Goal: Find specific page/section: Find specific page/section

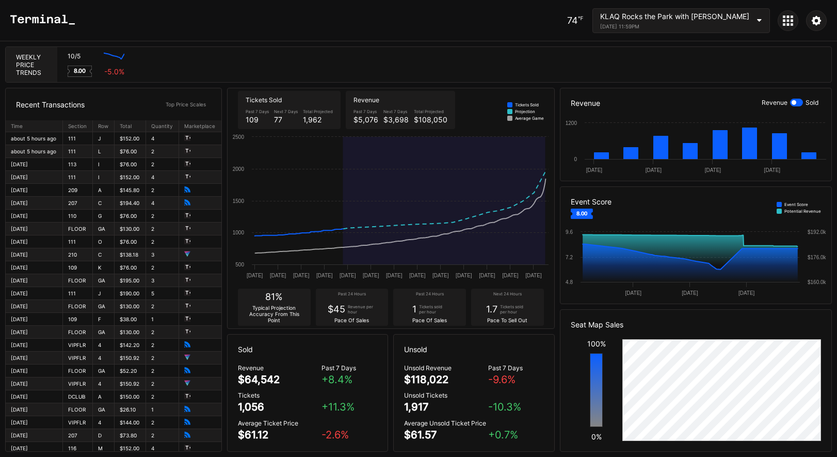
click at [51, 15] on icon at bounding box center [42, 19] width 64 height 10
click at [796, 20] on div at bounding box center [788, 20] width 21 height 21
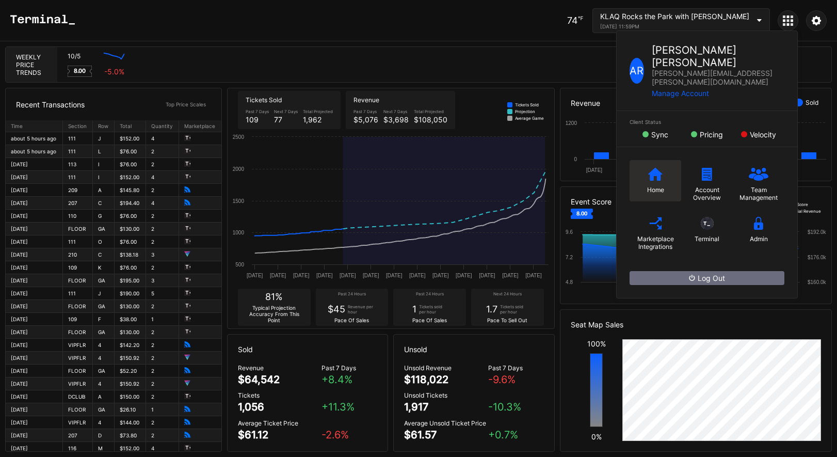
click at [637, 171] on div "Home" at bounding box center [656, 180] width 52 height 41
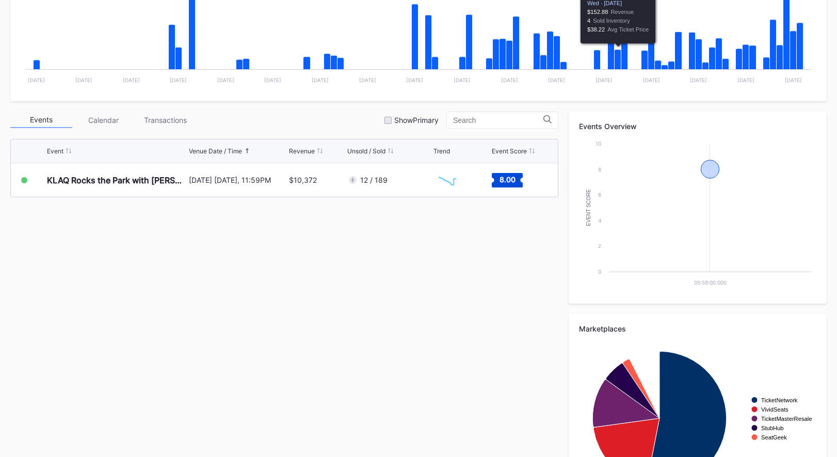
scroll to position [324, 0]
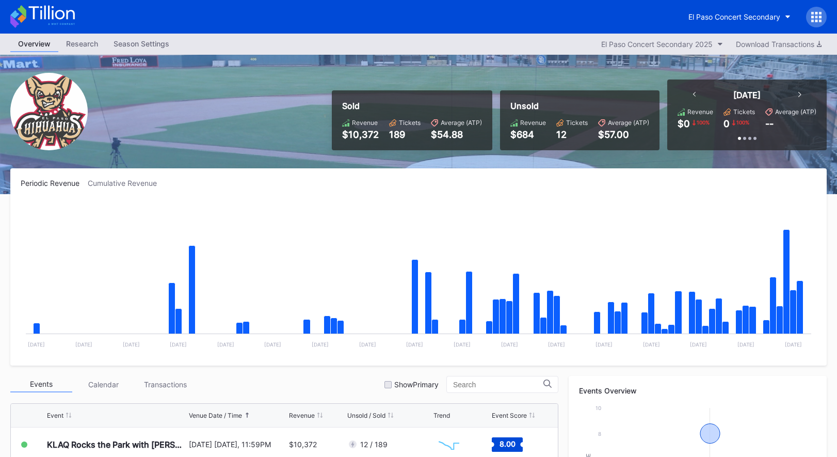
click at [67, 17] on icon at bounding box center [51, 13] width 46 height 14
click at [754, 20] on div "El Paso Concert Secondary" at bounding box center [734, 16] width 92 height 9
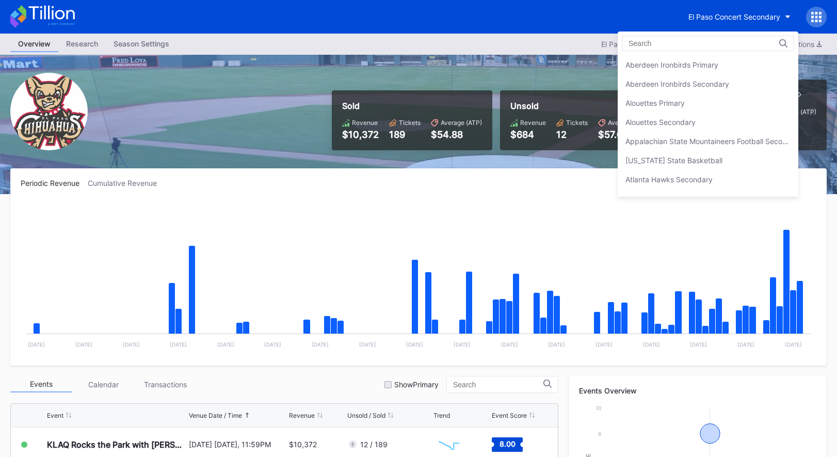
scroll to position [955, 0]
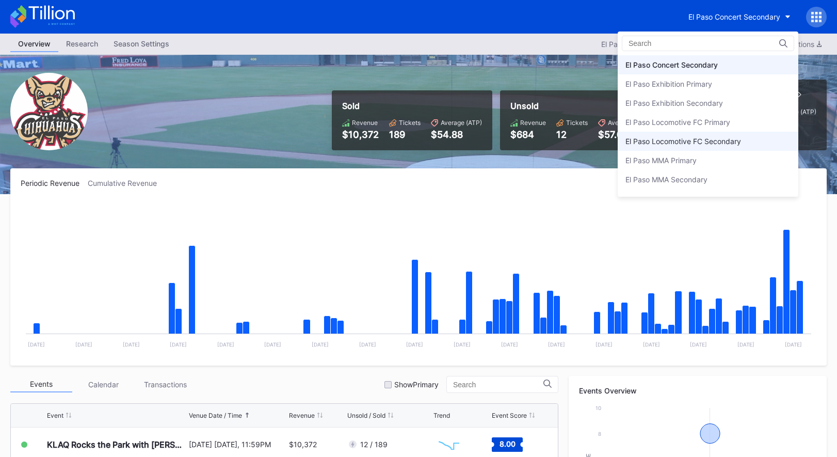
click at [720, 138] on div "El Paso Locomotive FC Secondary" at bounding box center [683, 141] width 116 height 9
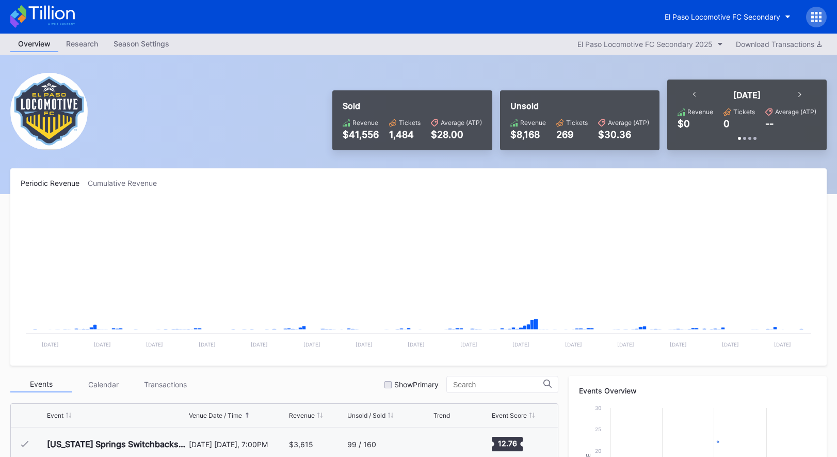
scroll to position [232, 0]
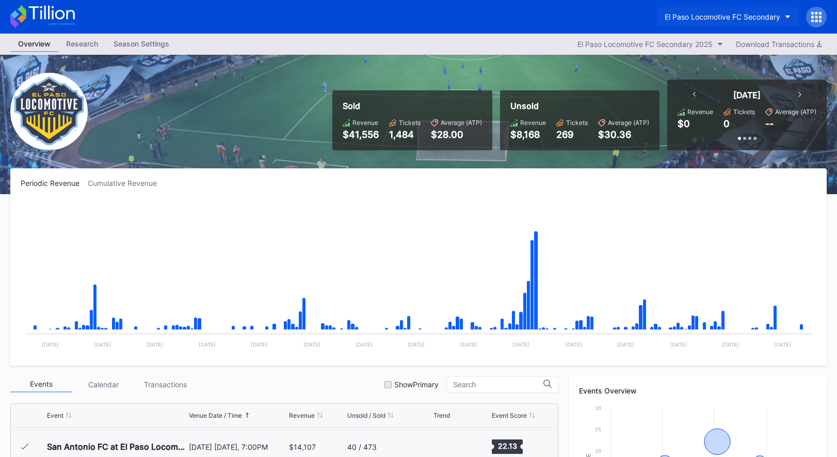
click at [723, 21] on div "El Paso Locomotive FC Secondary" at bounding box center [723, 16] width 116 height 9
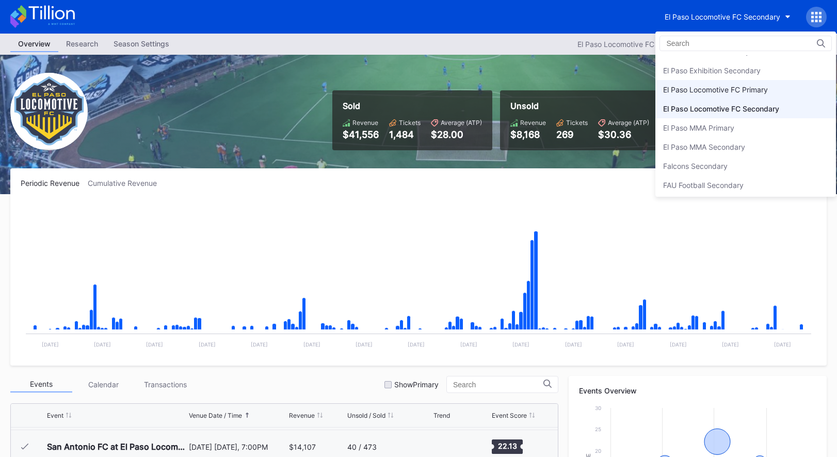
scroll to position [986, 0]
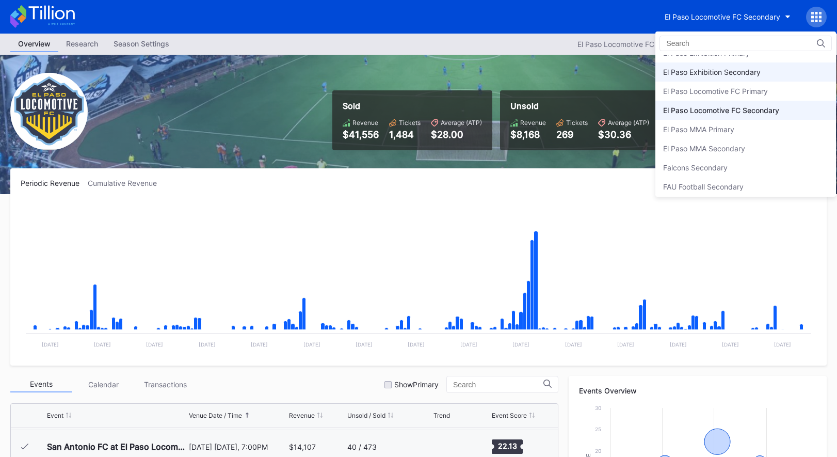
click at [732, 70] on div "El Paso Exhibition Secondary" at bounding box center [712, 72] width 98 height 9
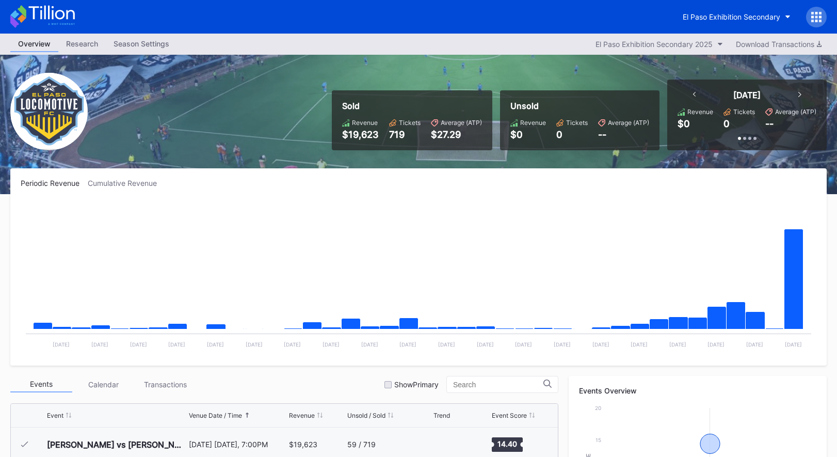
click at [742, 7] on div "El Paso Exhibition Secondary" at bounding box center [751, 17] width 152 height 21
click at [725, 21] on div "El Paso Exhibition Secondary" at bounding box center [732, 16] width 98 height 9
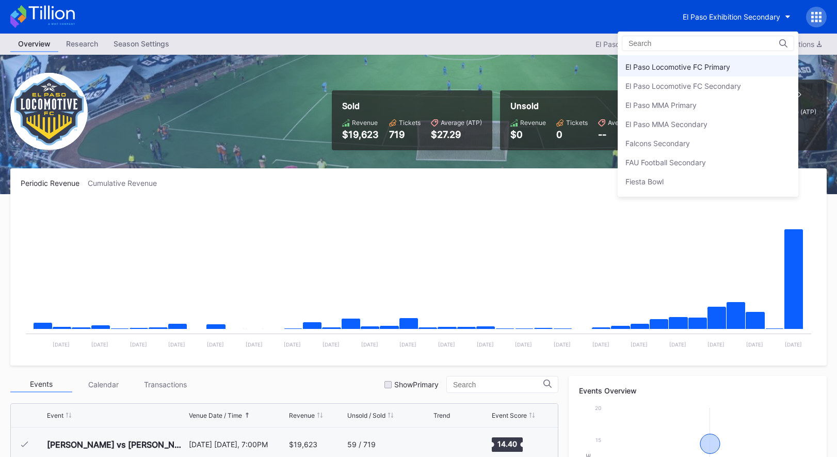
scroll to position [1033, 0]
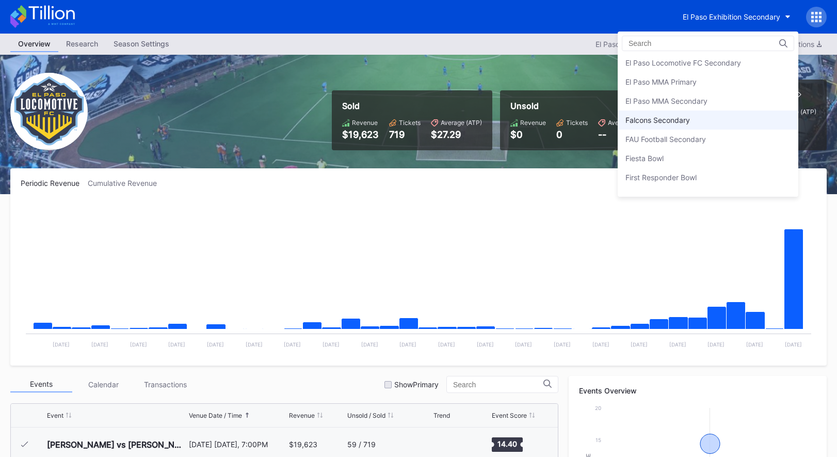
click at [696, 124] on div "Falcons Secondary" at bounding box center [708, 119] width 181 height 19
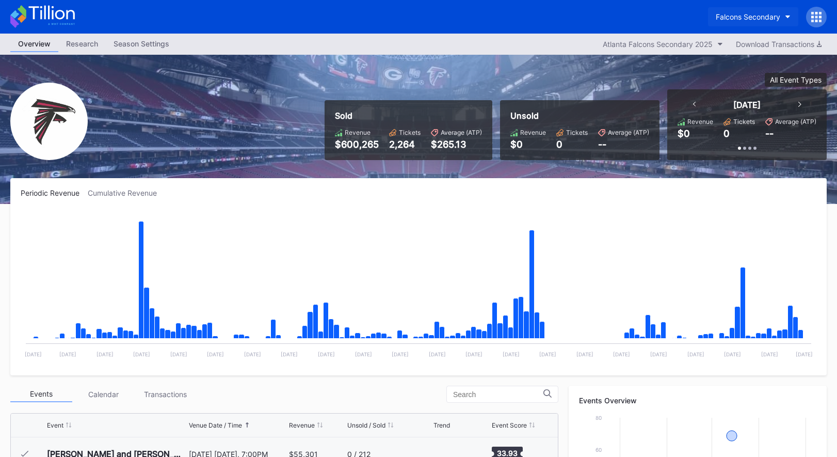
click at [736, 18] on div "Falcons Secondary" at bounding box center [748, 16] width 64 height 9
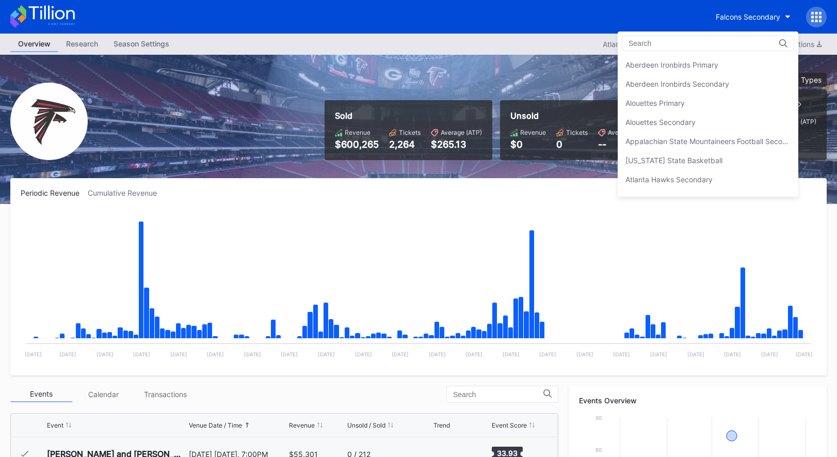
scroll to position [1088, 0]
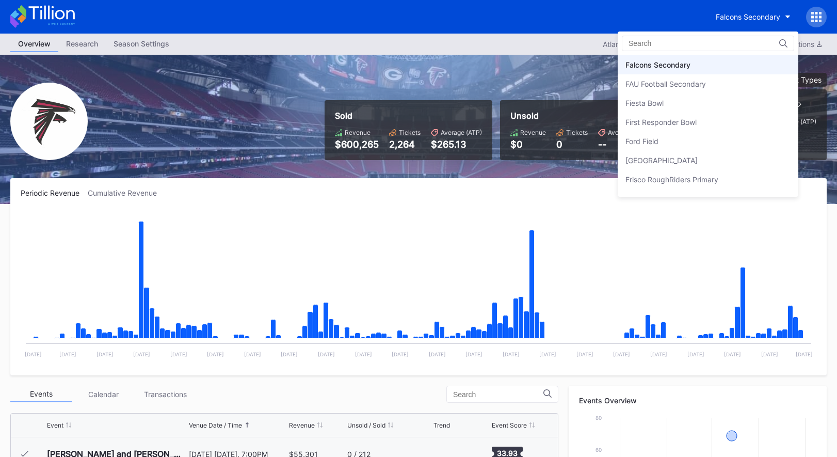
click at [681, 43] on input at bounding box center [673, 43] width 90 height 8
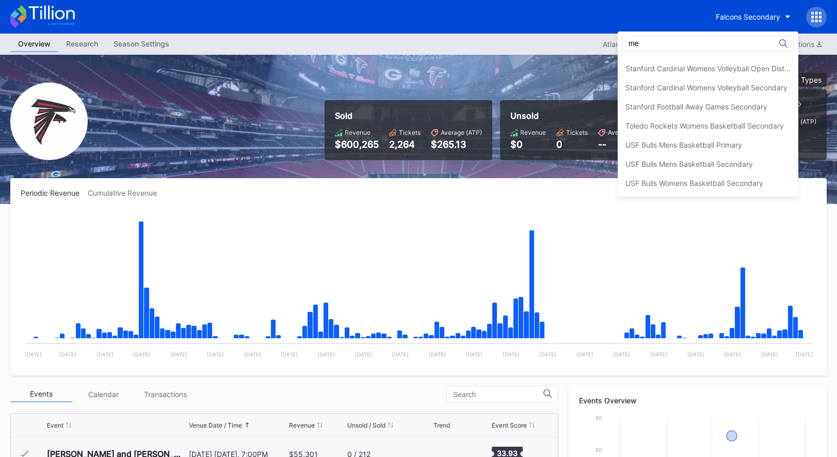
scroll to position [0, 0]
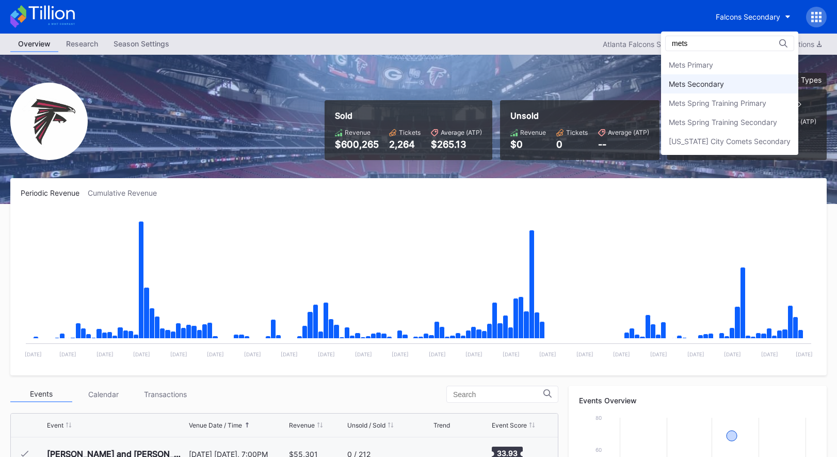
type input "mets"
click at [711, 88] on div "Mets Secondary" at bounding box center [696, 83] width 55 height 9
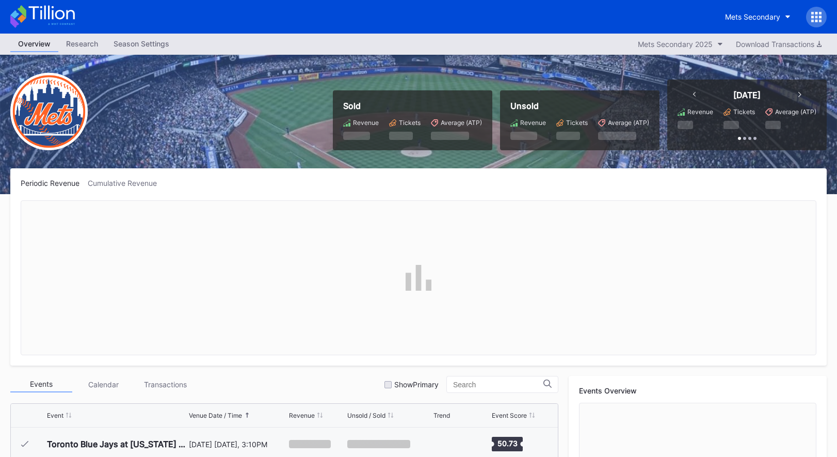
scroll to position [2515, 0]
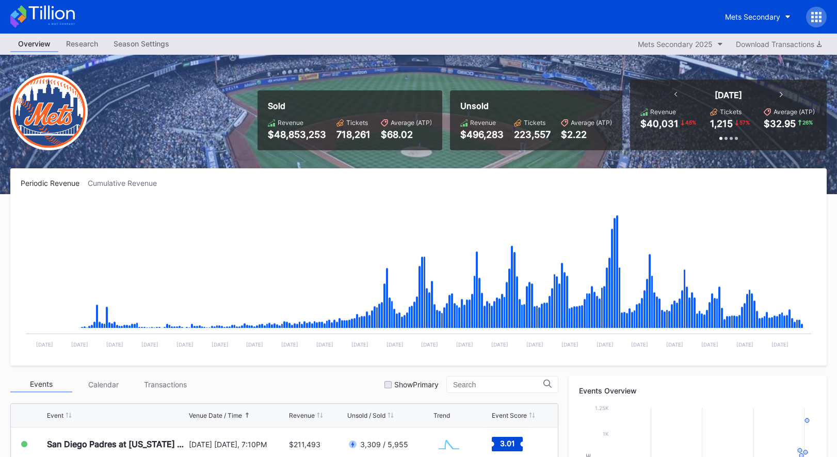
click at [61, 16] on icon at bounding box center [42, 16] width 64 height 23
click at [34, 24] on icon at bounding box center [42, 16] width 64 height 23
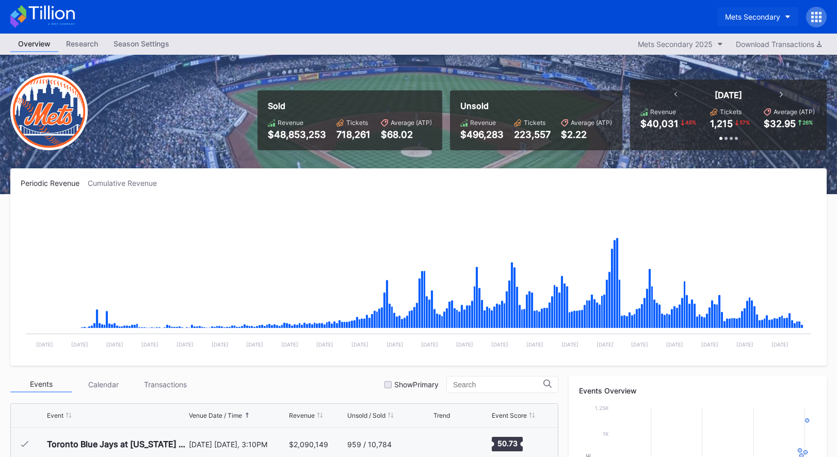
scroll to position [2515, 0]
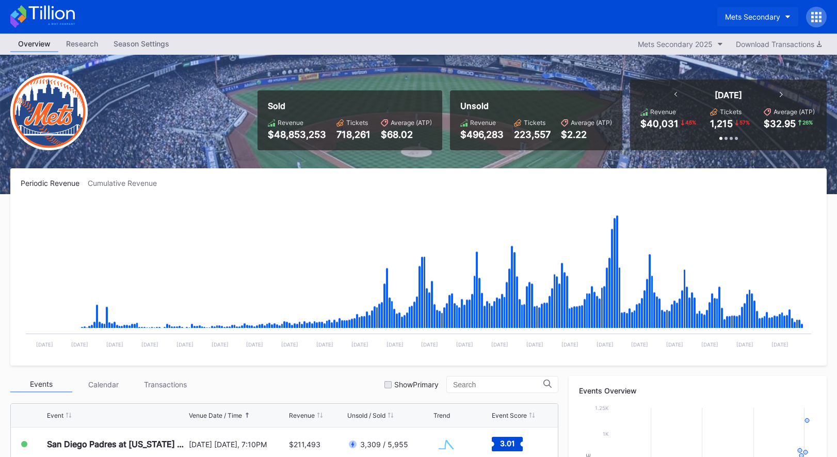
click at [731, 20] on div "Mets Secondary" at bounding box center [752, 16] width 55 height 9
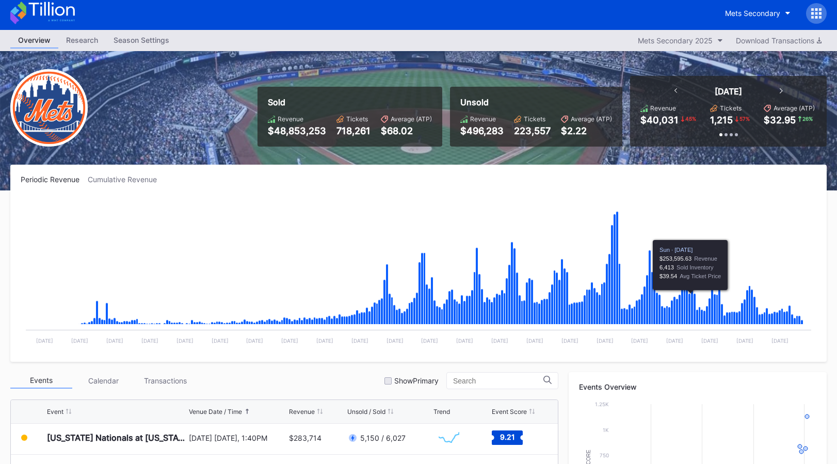
scroll to position [0, 0]
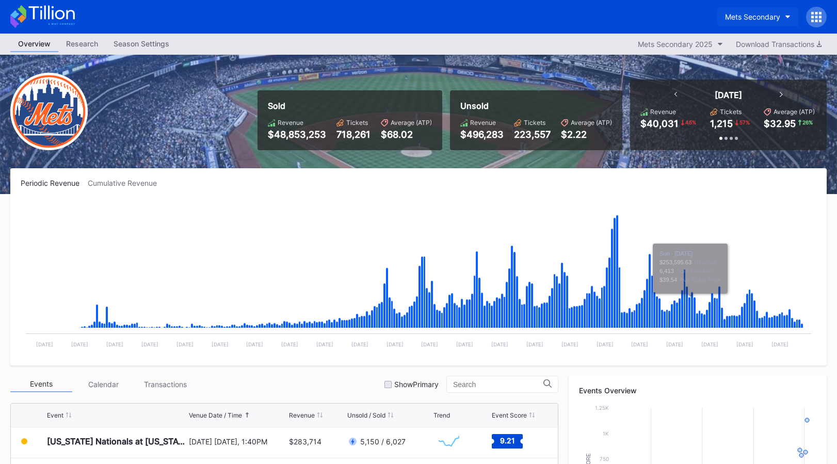
click at [785, 10] on button "Mets Secondary" at bounding box center [757, 16] width 81 height 19
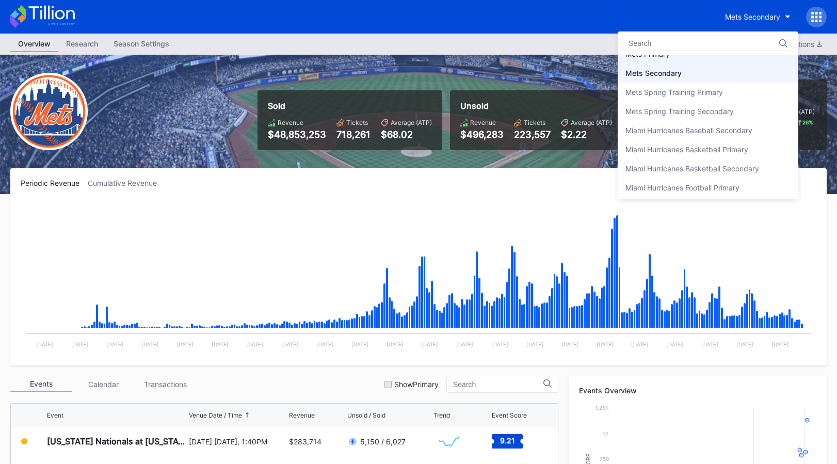
scroll to position [1606, 0]
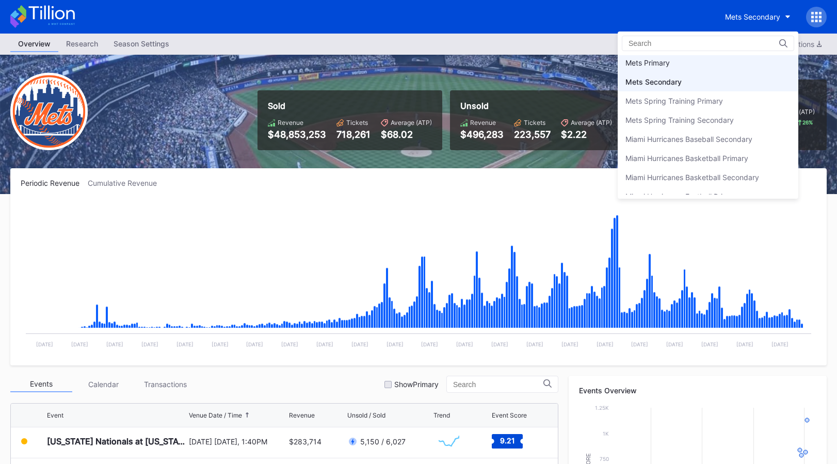
click at [732, 69] on div "Mets Primary" at bounding box center [708, 62] width 181 height 19
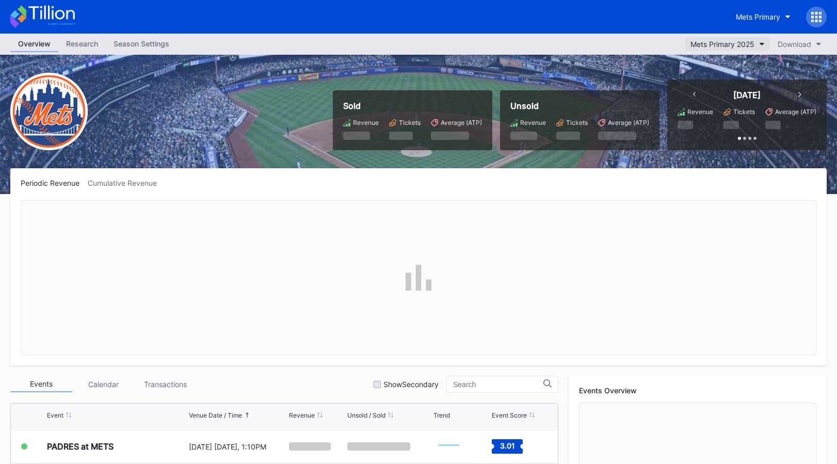
click at [718, 48] on div "Mets Primary 2025" at bounding box center [722, 44] width 64 height 9
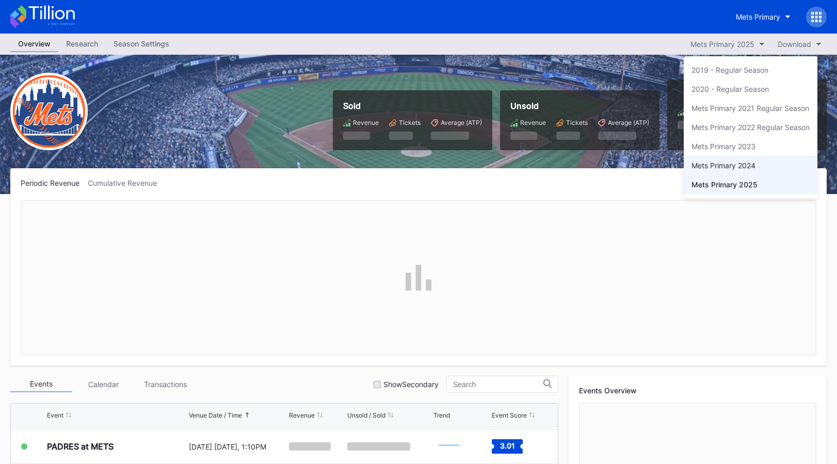
click at [746, 170] on div "Mets Primary 2024" at bounding box center [751, 165] width 134 height 19
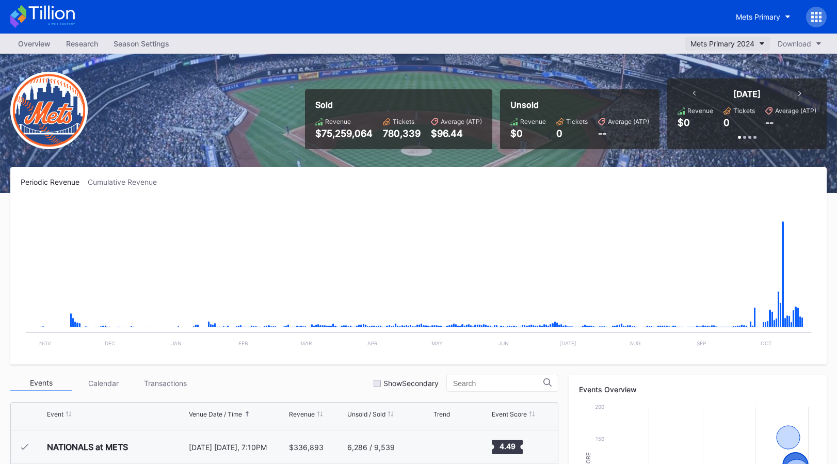
click at [747, 39] on div "Mets Primary 2024" at bounding box center [722, 43] width 64 height 9
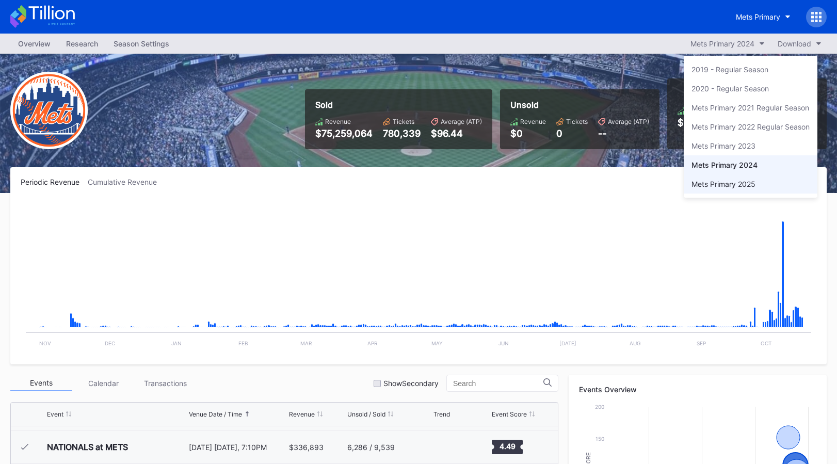
click at [735, 178] on div "Mets Primary 2025" at bounding box center [751, 183] width 134 height 19
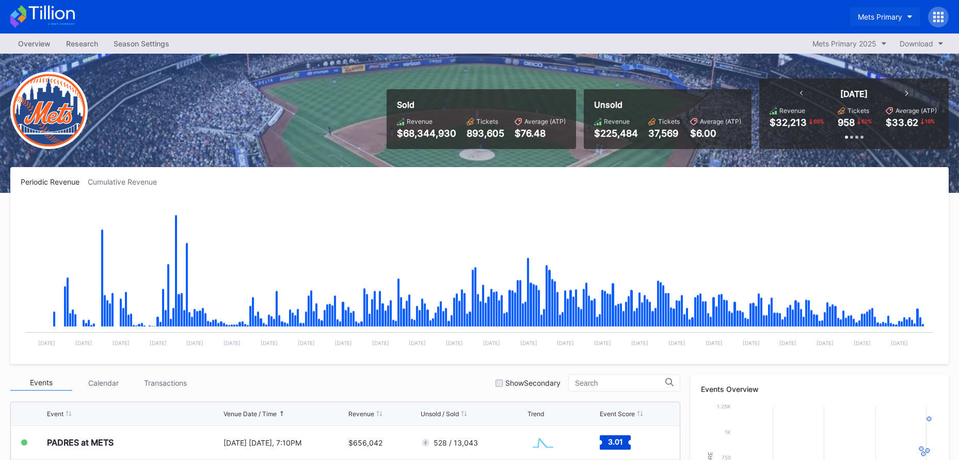
click at [836, 19] on button "Mets Primary" at bounding box center [885, 16] width 70 height 19
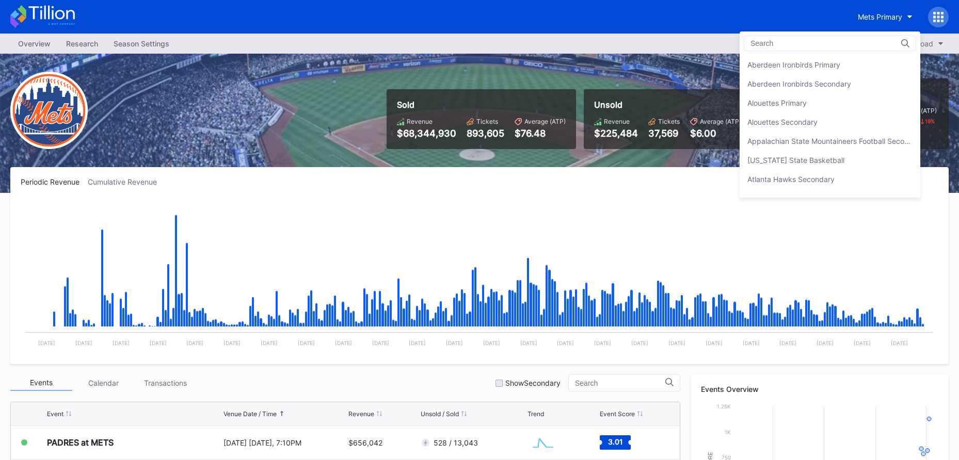
scroll to position [1604, 0]
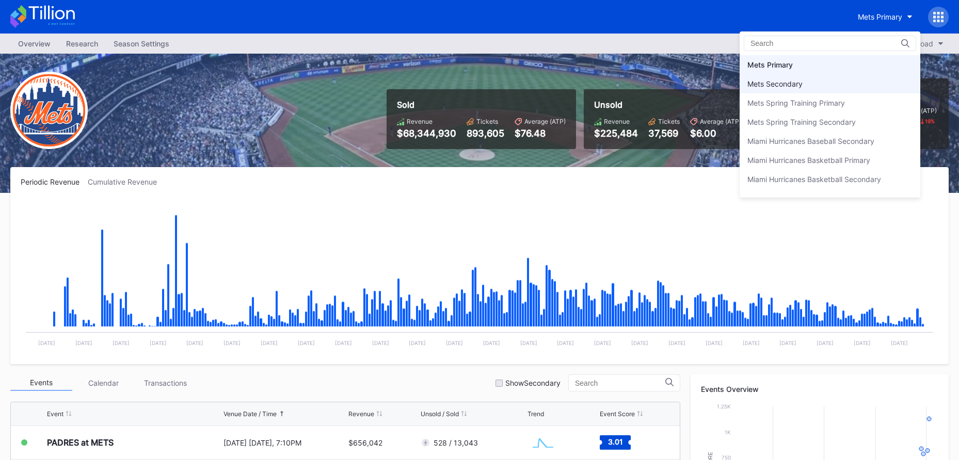
click at [836, 86] on div "Mets Secondary" at bounding box center [829, 83] width 181 height 19
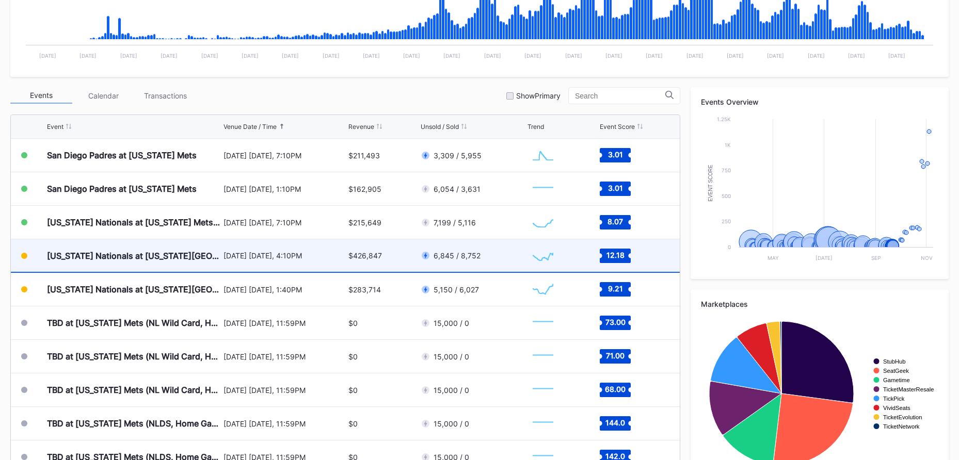
scroll to position [2518, 0]
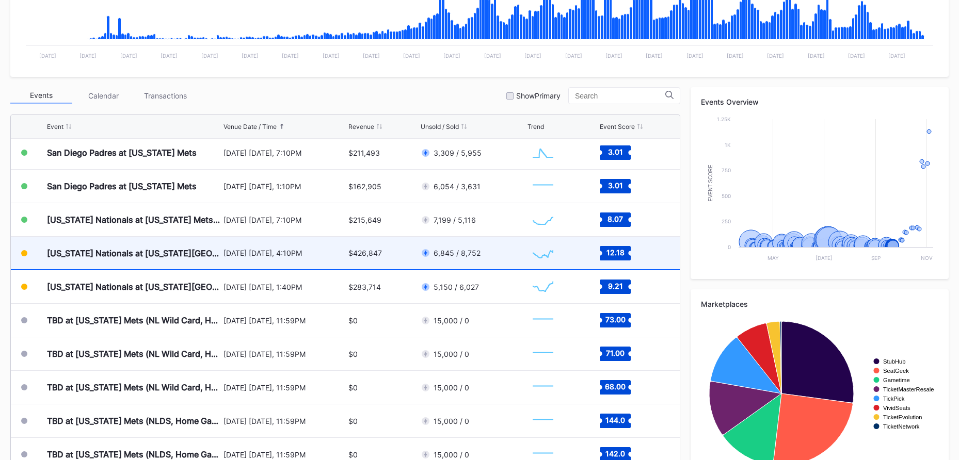
click at [302, 259] on div "[DATE] [DATE], 4:10PM" at bounding box center [284, 253] width 122 height 33
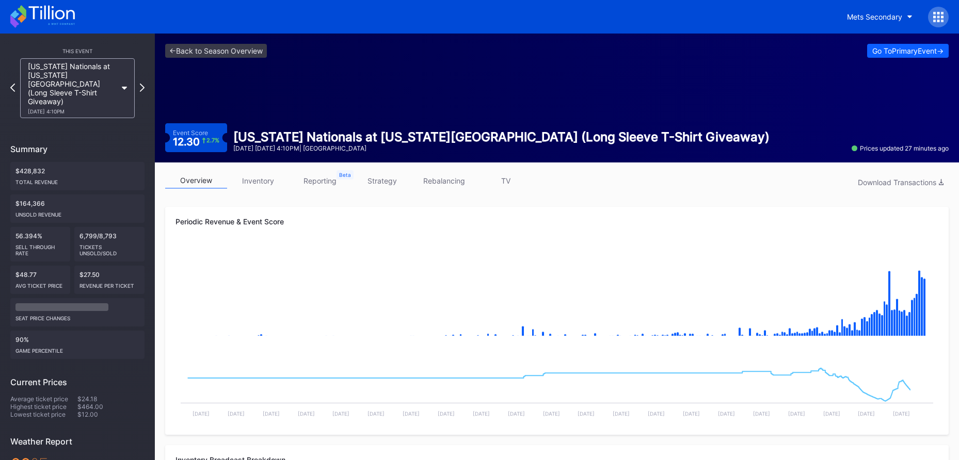
click at [836, 21] on icon at bounding box center [942, 21] width 3 height 3
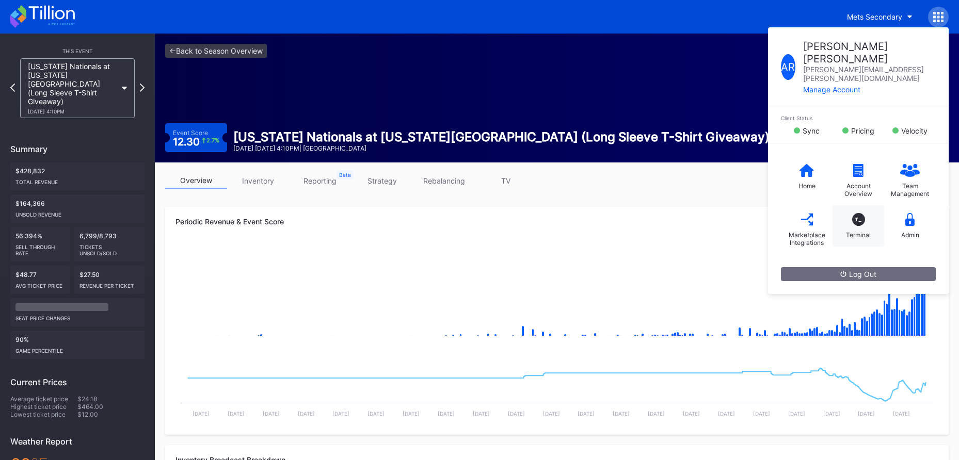
click at [836, 231] on div "Terminal" at bounding box center [858, 235] width 25 height 8
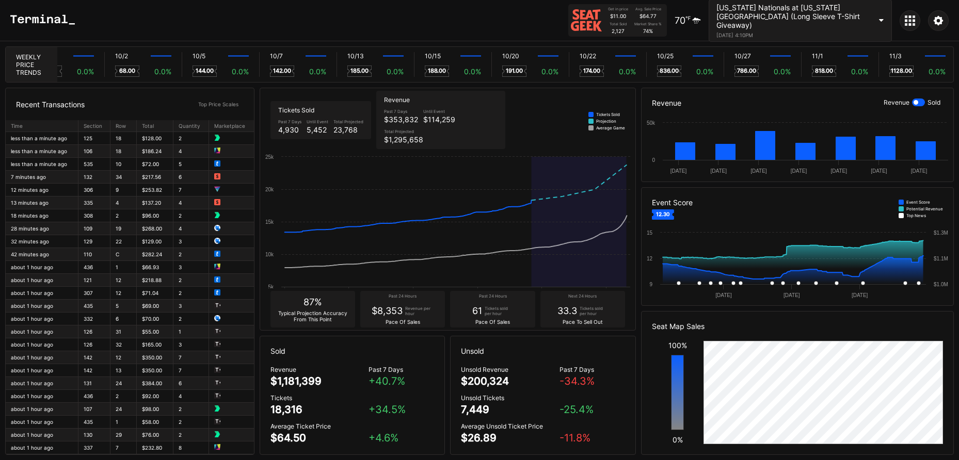
click at [523, 34] on div "Get in price $11.00 Avg. Sale Price $64.77 Total Sold 2,127 Market Share % 74 %…" at bounding box center [479, 20] width 959 height 41
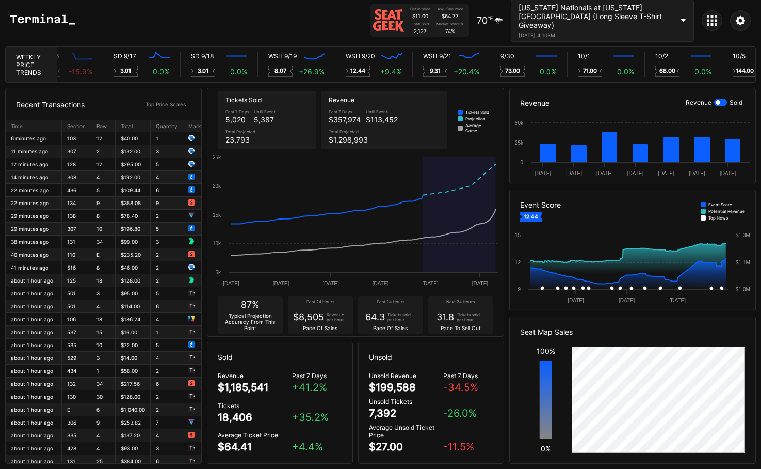
scroll to position [0, 5761]
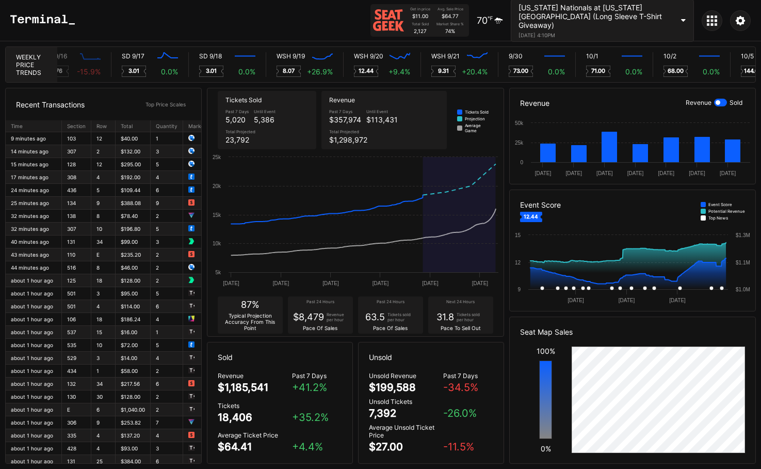
click at [707, 19] on icon at bounding box center [712, 20] width 10 height 10
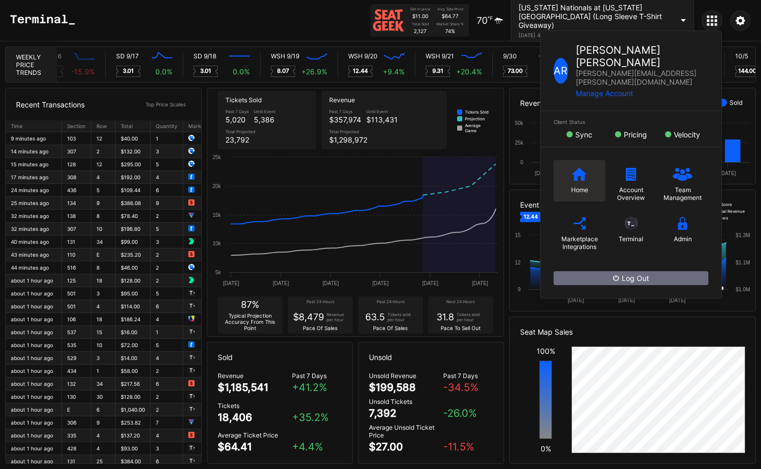
scroll to position [0, 5759]
click at [581, 160] on div "Home" at bounding box center [580, 180] width 52 height 41
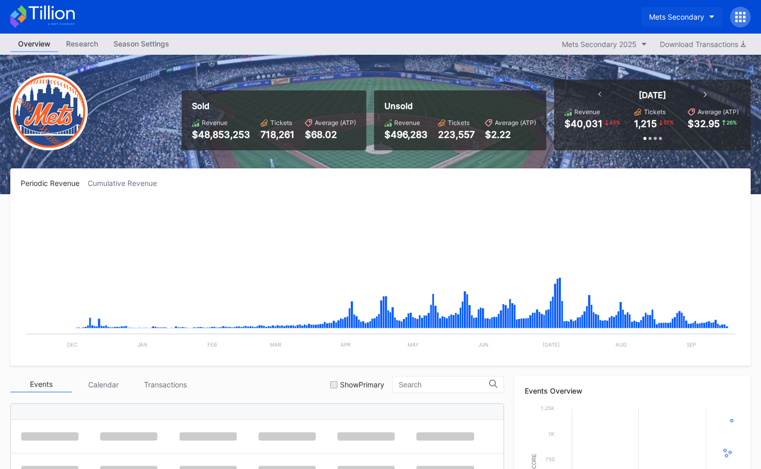
click at [677, 11] on button "Mets Secondary" at bounding box center [681, 16] width 81 height 19
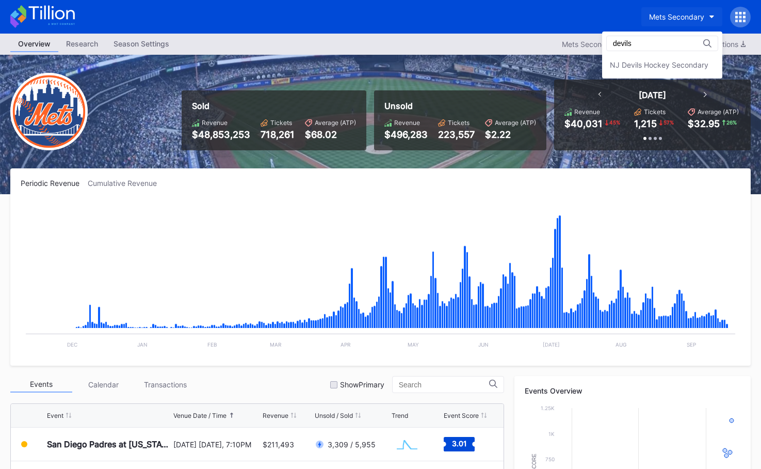
type input "devils"
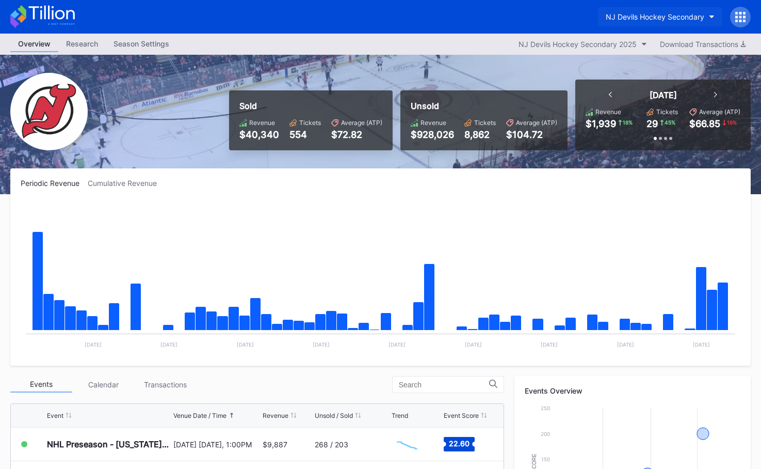
click at [655, 8] on button "NJ Devils Hockey Secondary" at bounding box center [660, 16] width 124 height 19
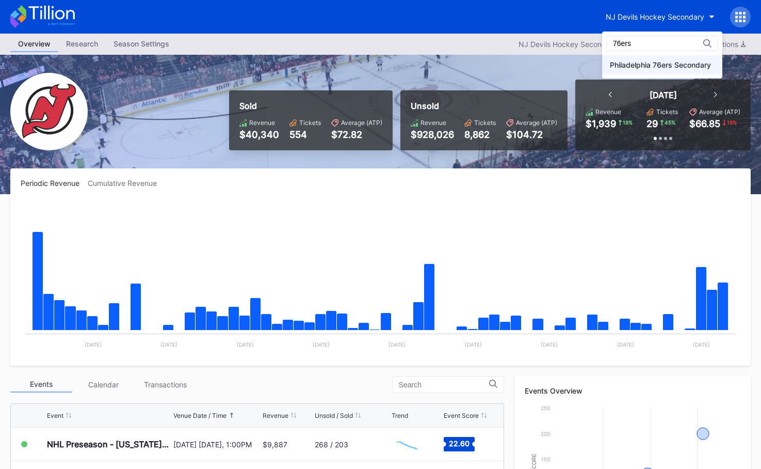
type input "76ers"
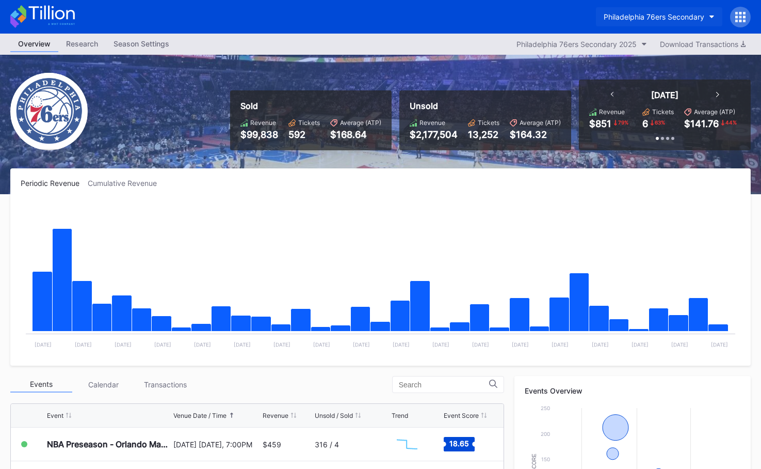
click at [624, 16] on div "Philadelphia 76ers Secondary" at bounding box center [654, 16] width 101 height 9
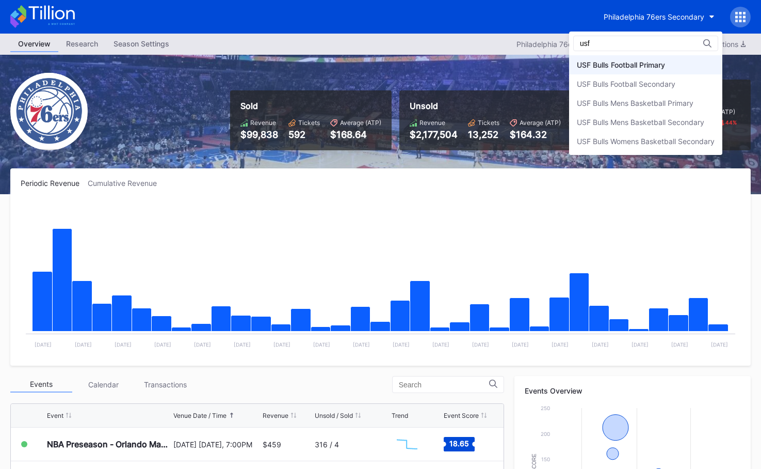
type input "usf"
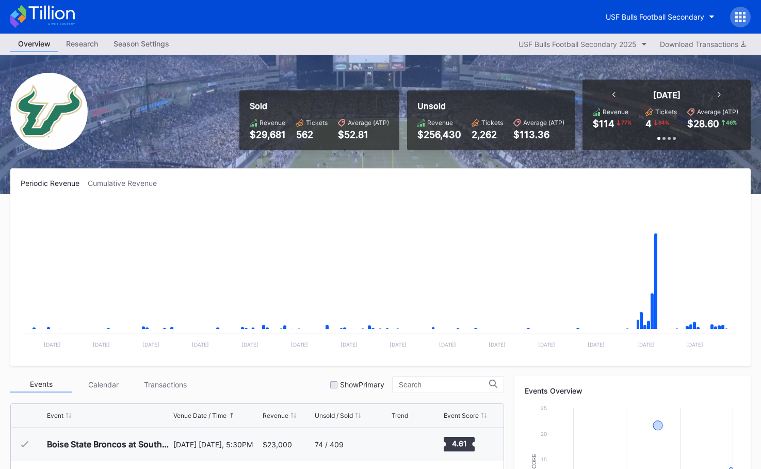
click at [571, 55] on div "Sold Revenue $29,681 Tickets 562 Average (ATP) $52.81 Unsold Revenue $256,430 T…" at bounding box center [380, 124] width 761 height 139
click at [574, 50] on button "USF Bulls Football Secondary 2025" at bounding box center [582, 44] width 139 height 14
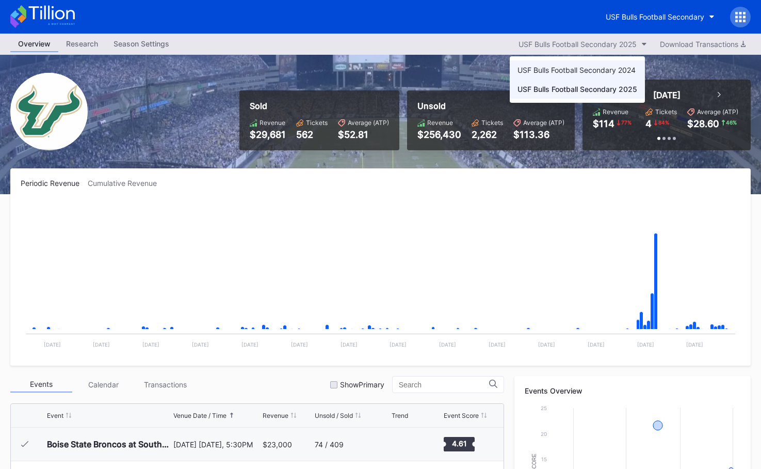
click at [607, 70] on div "USF Bulls Football Secondary 2024" at bounding box center [577, 70] width 118 height 9
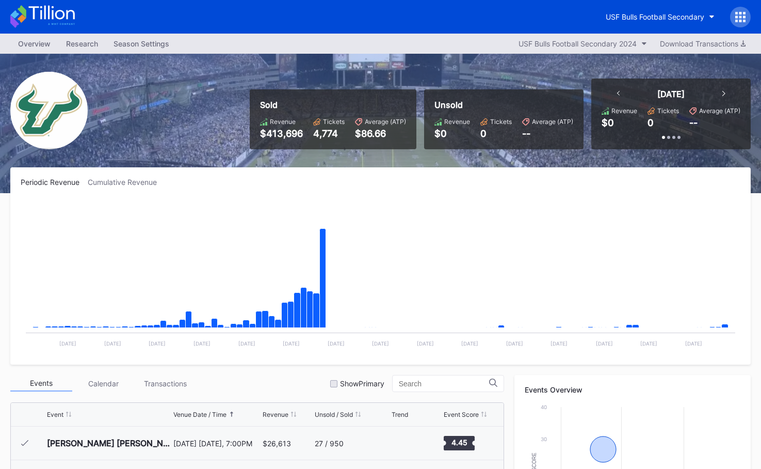
click at [45, 15] on icon at bounding box center [42, 16] width 64 height 23
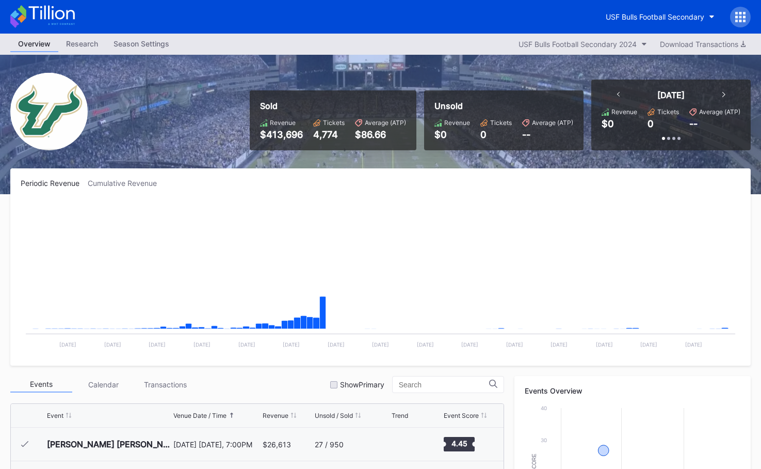
click at [569, 36] on div "Overview Research Season Settings USF Bulls Football Secondary 2024 Download Tr…" at bounding box center [380, 44] width 761 height 21
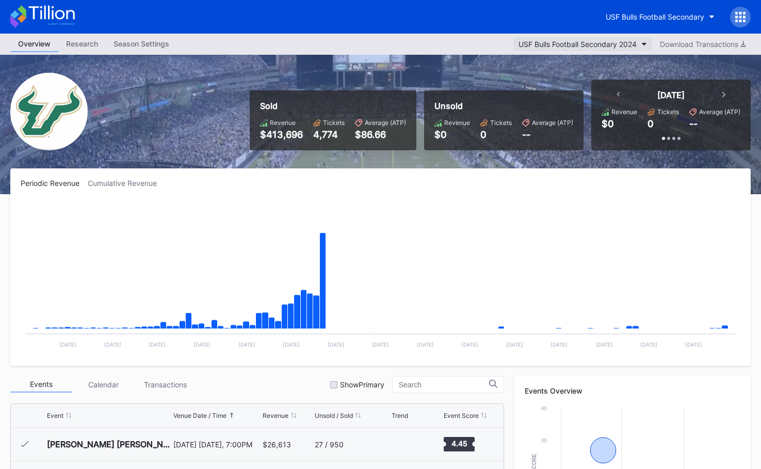
click at [574, 42] on div "USF Bulls Football Secondary 2024" at bounding box center [578, 44] width 118 height 9
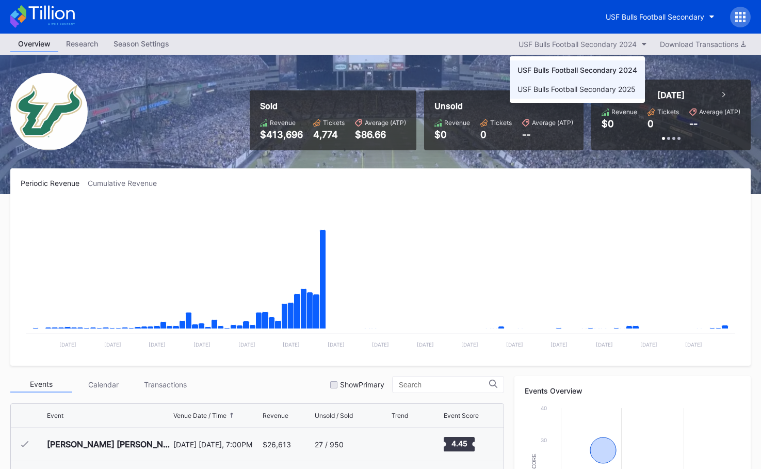
click at [591, 96] on div "USF Bulls Football Secondary 2025" at bounding box center [577, 88] width 135 height 19
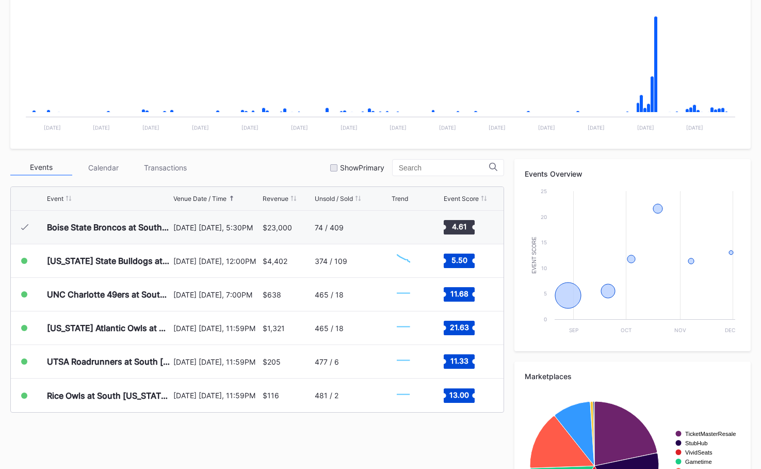
scroll to position [311, 0]
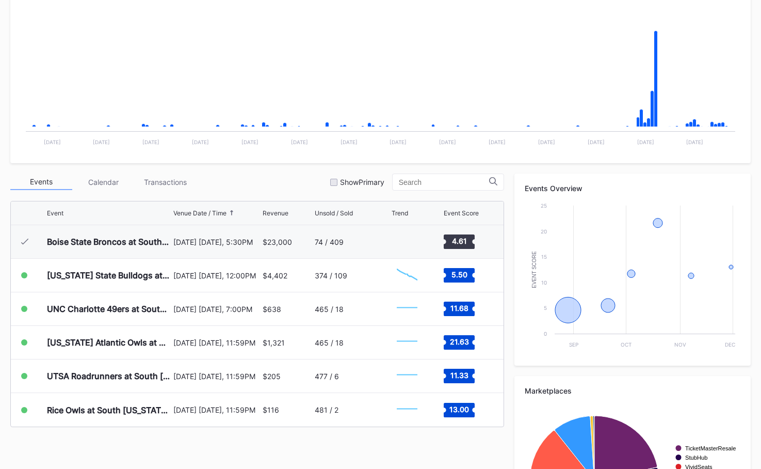
scroll to position [311, 0]
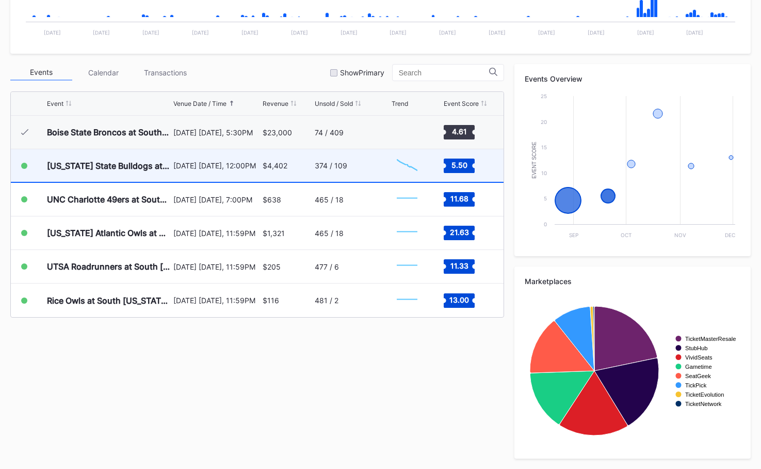
click at [305, 160] on div "$4,402" at bounding box center [288, 165] width 50 height 33
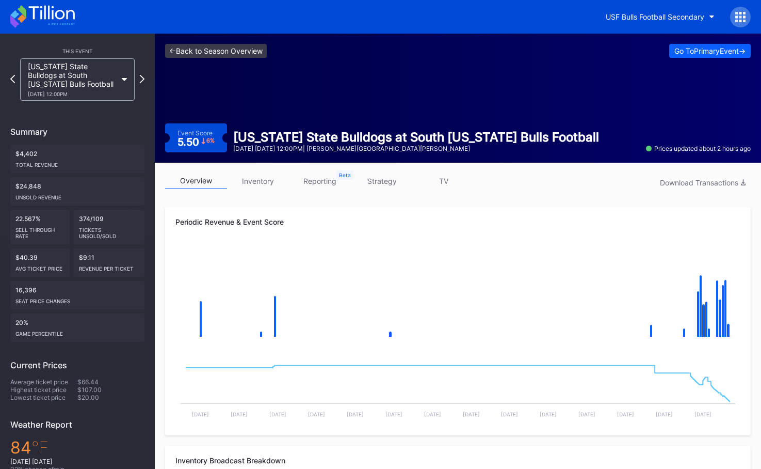
click at [236, 54] on link "<- Back to Season Overview" at bounding box center [216, 51] width 102 height 14
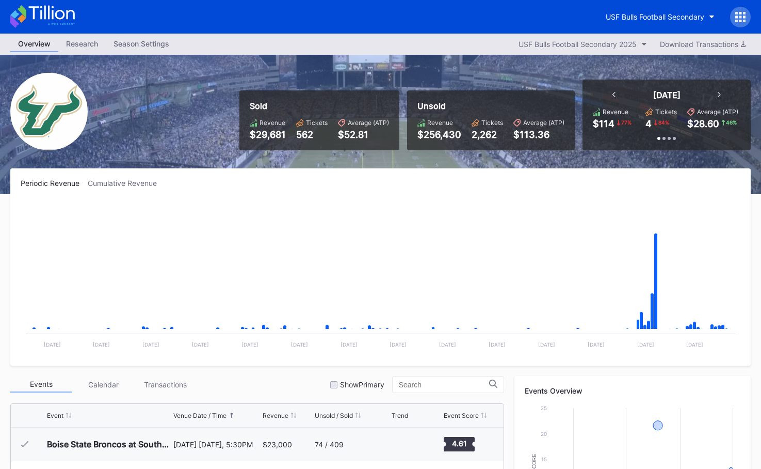
click at [69, 19] on icon at bounding box center [42, 16] width 64 height 23
click at [66, 20] on icon at bounding box center [42, 16] width 64 height 23
click at [53, 22] on icon at bounding box center [42, 16] width 64 height 23
click at [72, 24] on icon at bounding box center [61, 24] width 27 height 2
click at [77, 15] on div "USF Bulls Football Secondary" at bounding box center [380, 17] width 761 height 34
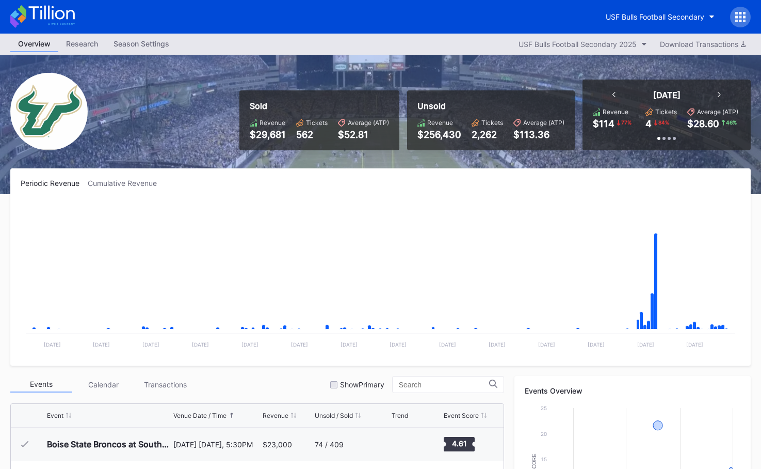
click at [75, 15] on div "USF Bulls Football Secondary" at bounding box center [380, 17] width 761 height 34
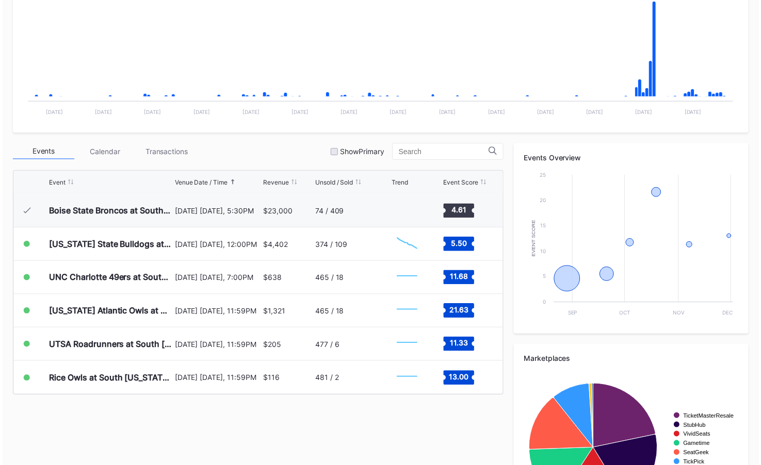
scroll to position [312, 0]
